Goal: Transaction & Acquisition: Download file/media

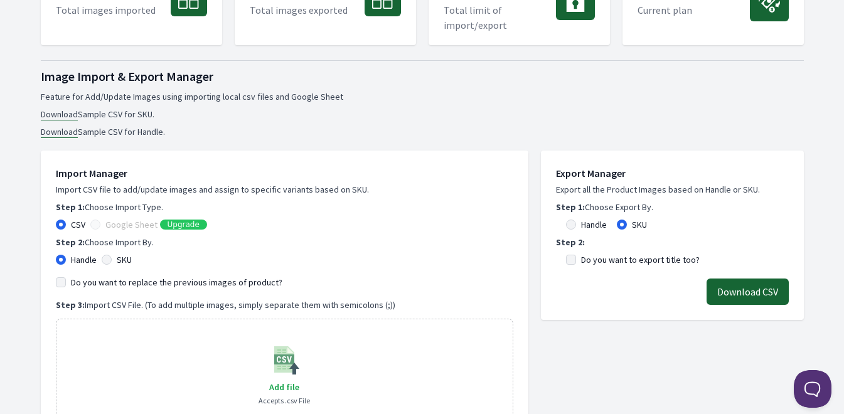
click at [588, 230] on label "Handle" at bounding box center [594, 224] width 26 height 13
click at [576, 230] on input "Handle" at bounding box center [571, 225] width 10 height 10
radio input "true"
click at [738, 288] on button "Download CSV" at bounding box center [747, 292] width 82 height 26
click at [751, 302] on button "Download CSV" at bounding box center [747, 292] width 82 height 26
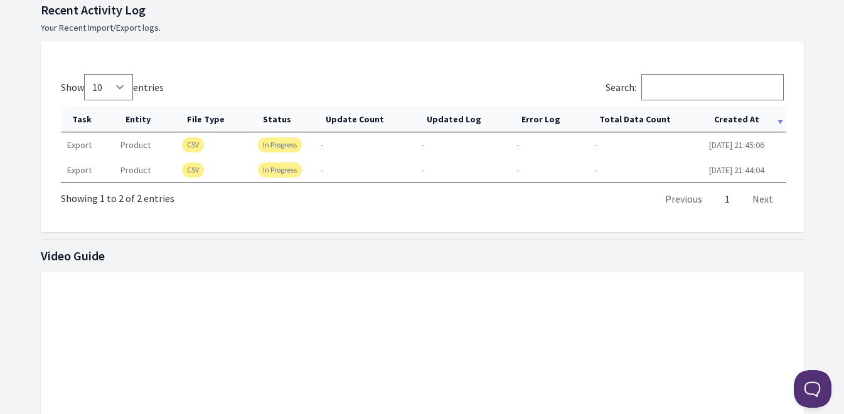
scroll to position [617, 0]
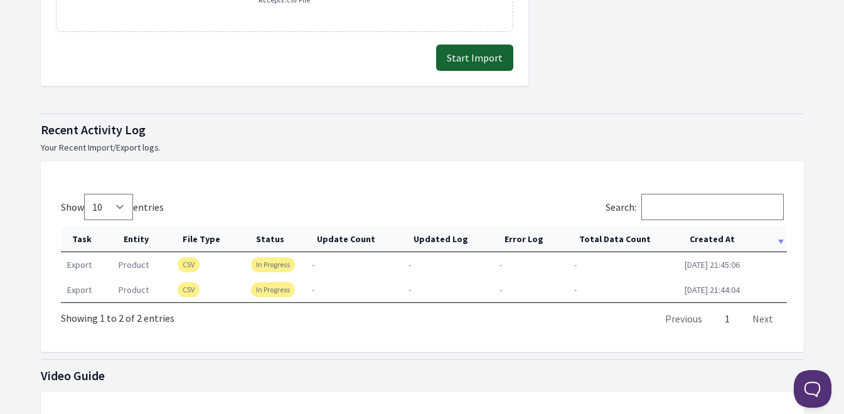
scroll to position [497, 0]
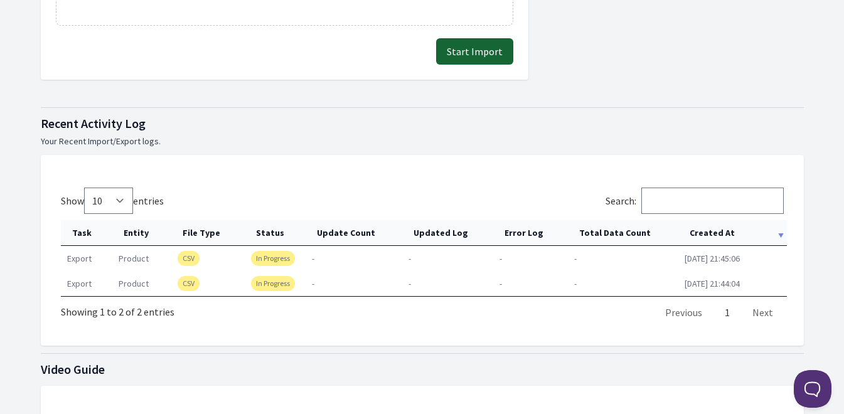
scroll to position [506, 0]
